Goal: Ask a question

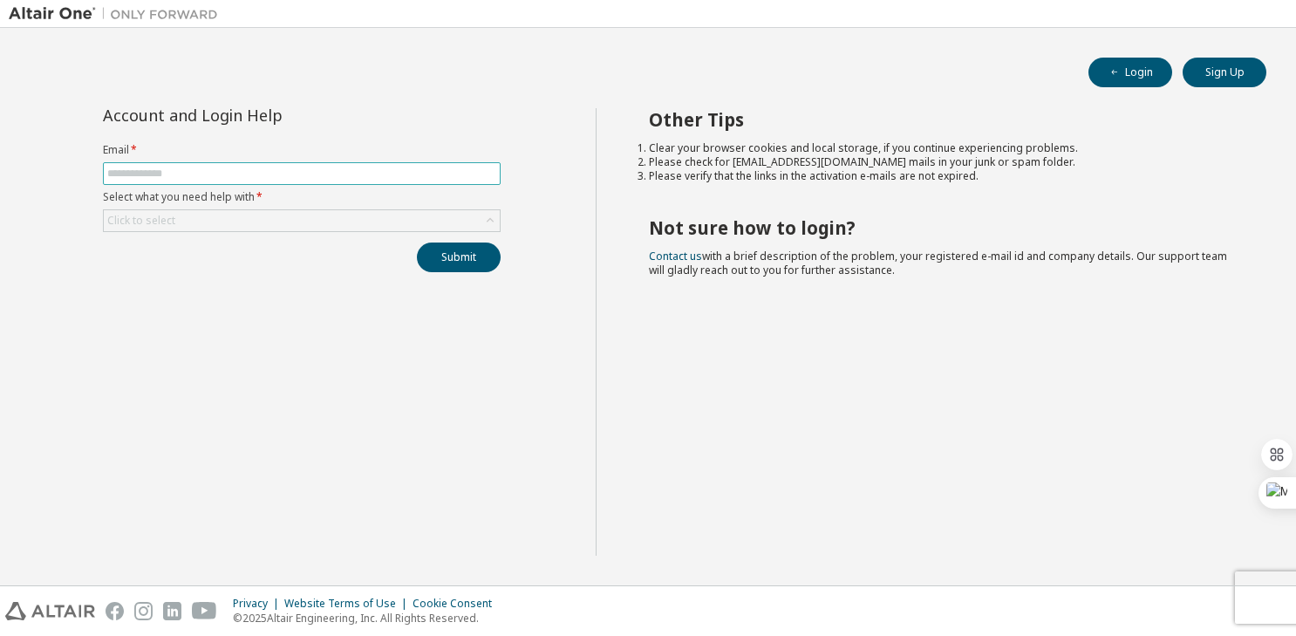
click at [364, 168] on input "text" at bounding box center [301, 174] width 389 height 14
type input "**********"
click at [239, 222] on div "Click to select" at bounding box center [302, 220] width 396 height 21
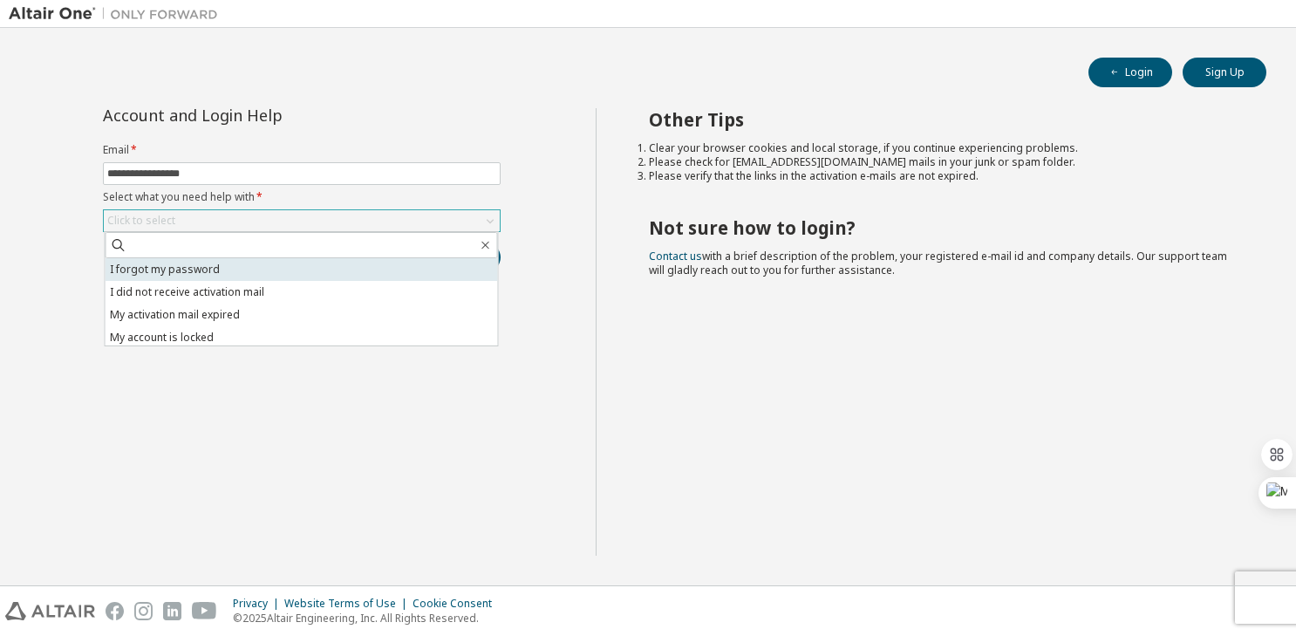
click at [218, 263] on li "I forgot my password" at bounding box center [302, 269] width 393 height 23
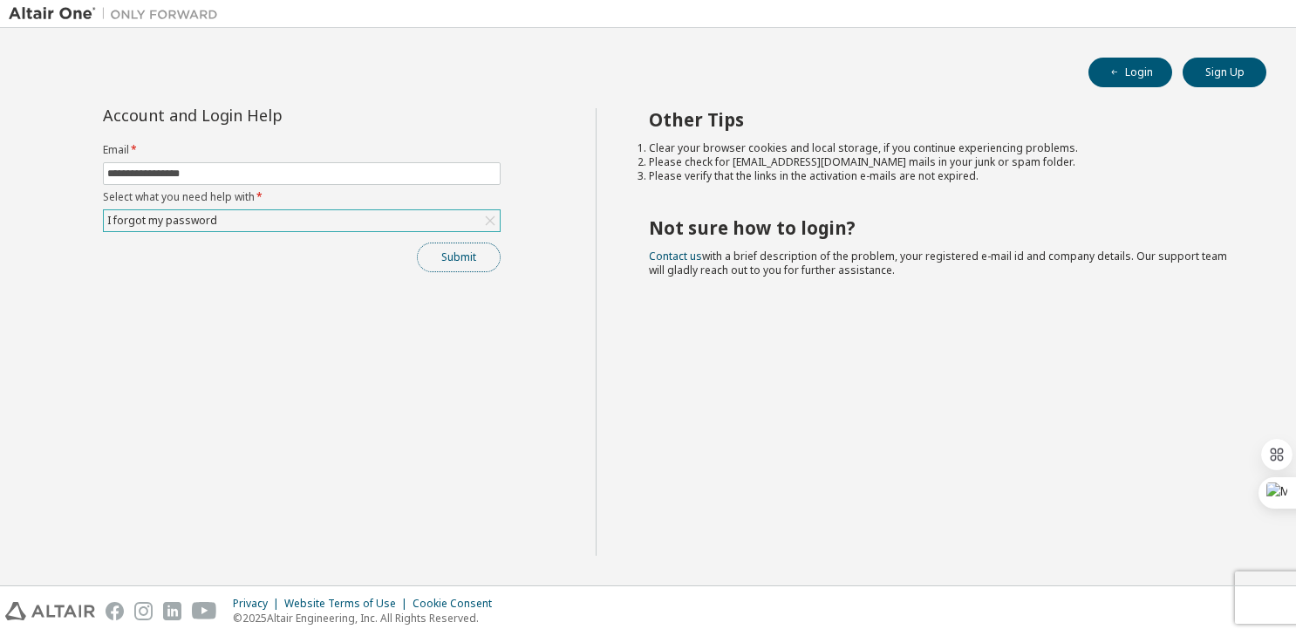
click at [433, 265] on button "Submit" at bounding box center [459, 258] width 84 height 30
click at [458, 255] on button "Submit" at bounding box center [459, 258] width 84 height 30
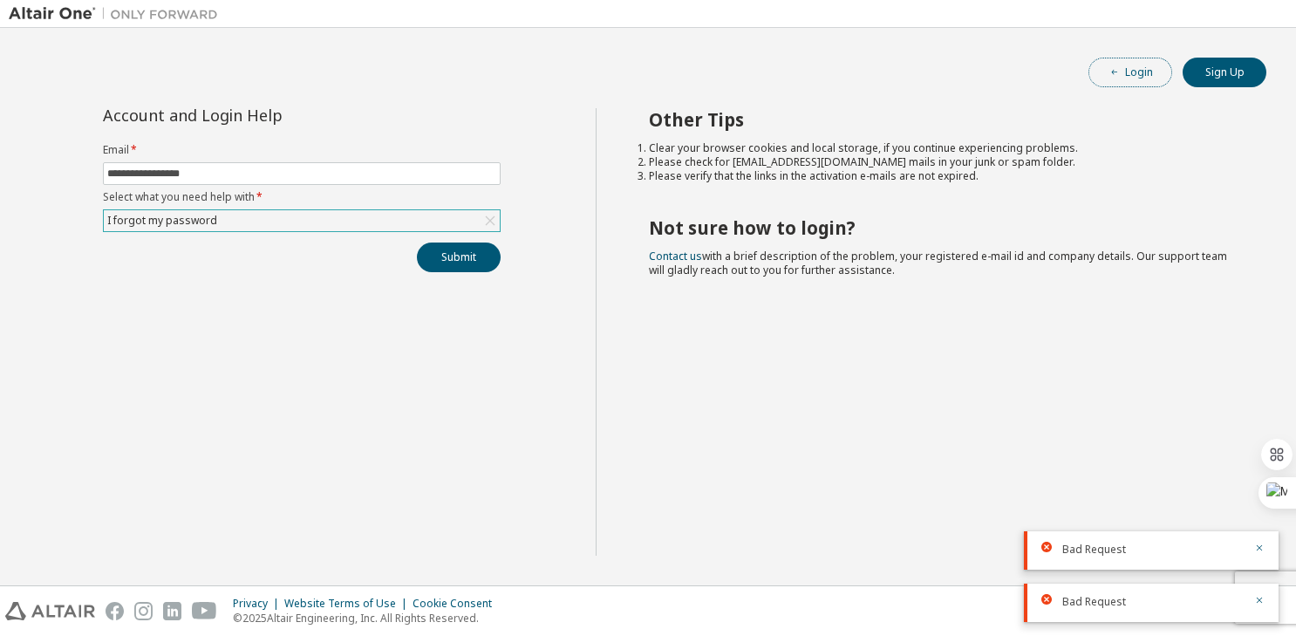
click at [1143, 70] on button "Login" at bounding box center [1131, 73] width 84 height 30
